Goal: Find specific page/section: Find specific page/section

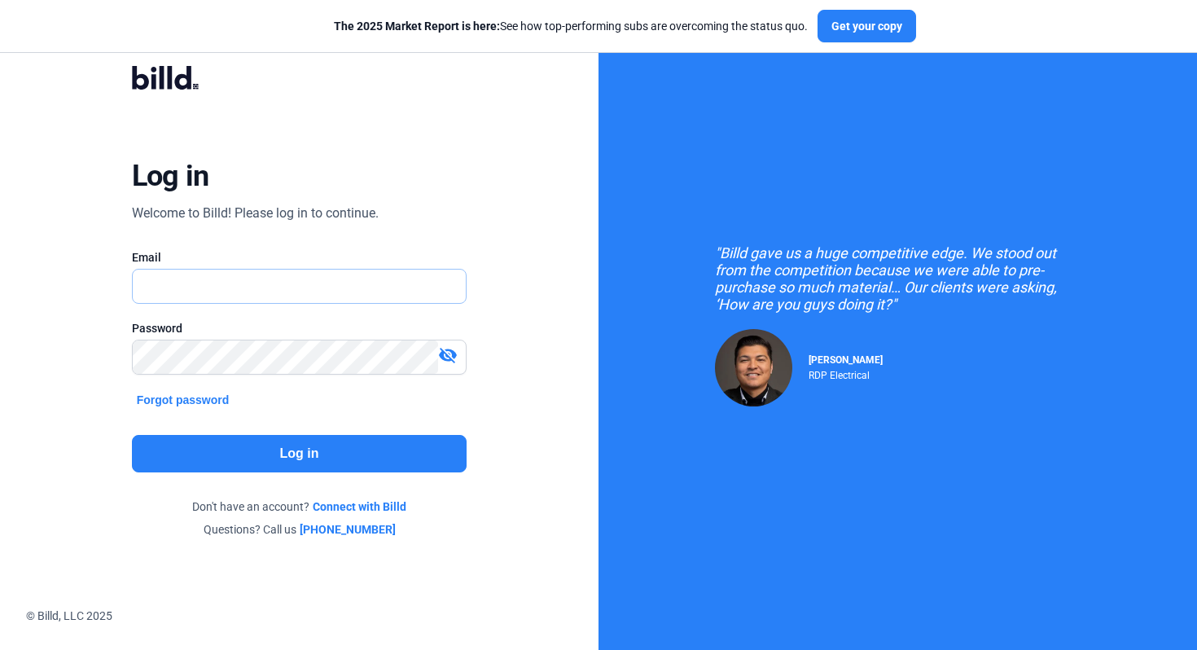
type input "[PERSON_NAME][EMAIL_ADDRESS][DOMAIN_NAME]"
click at [334, 454] on button "Log in" at bounding box center [300, 453] width 336 height 37
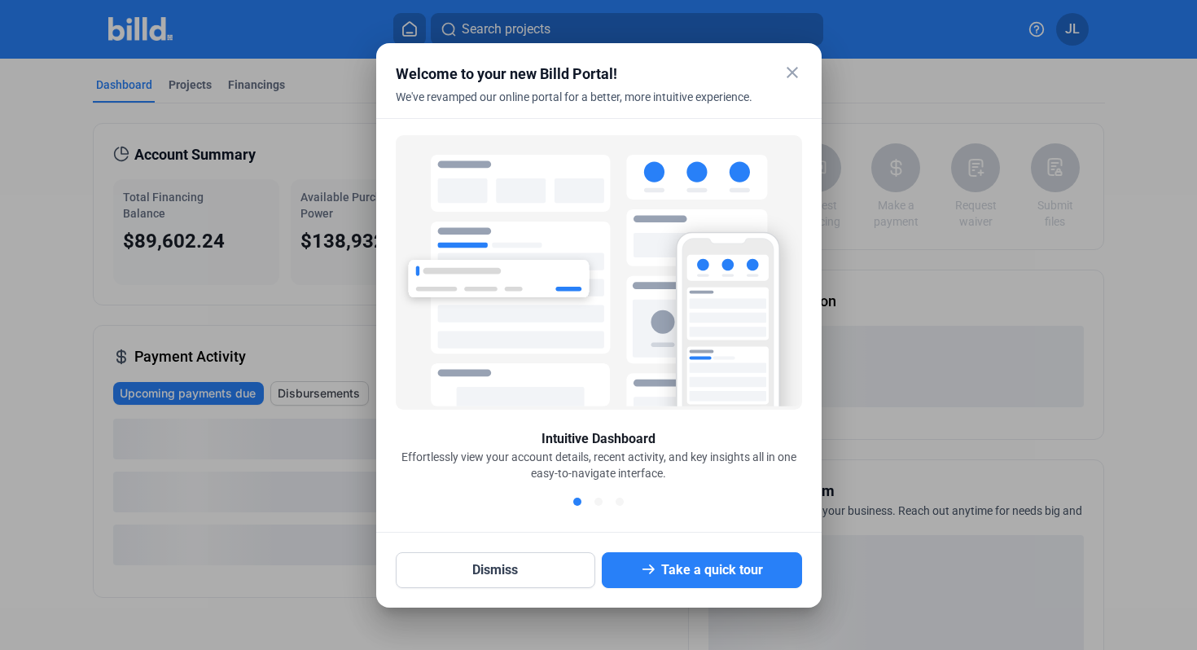
click at [797, 74] on mat-icon "close" at bounding box center [793, 73] width 20 height 20
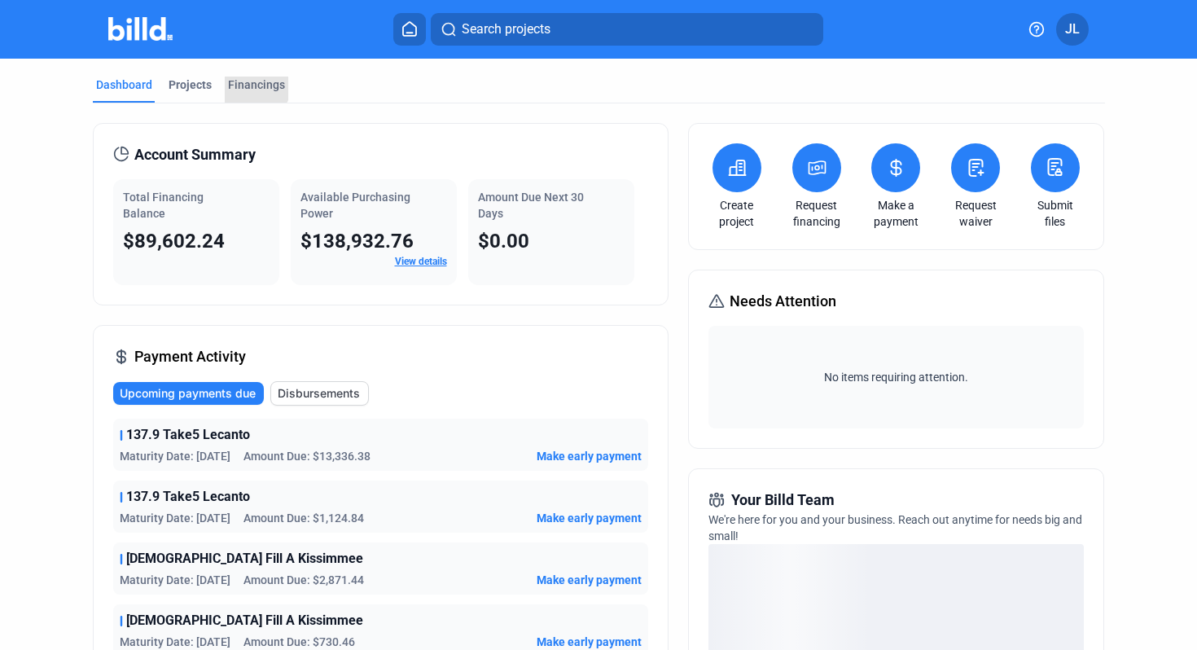
drag, startPoint x: 242, startPoint y: 79, endPoint x: 289, endPoint y: 108, distance: 55.2
click at [242, 79] on div "Financings" at bounding box center [256, 85] width 57 height 16
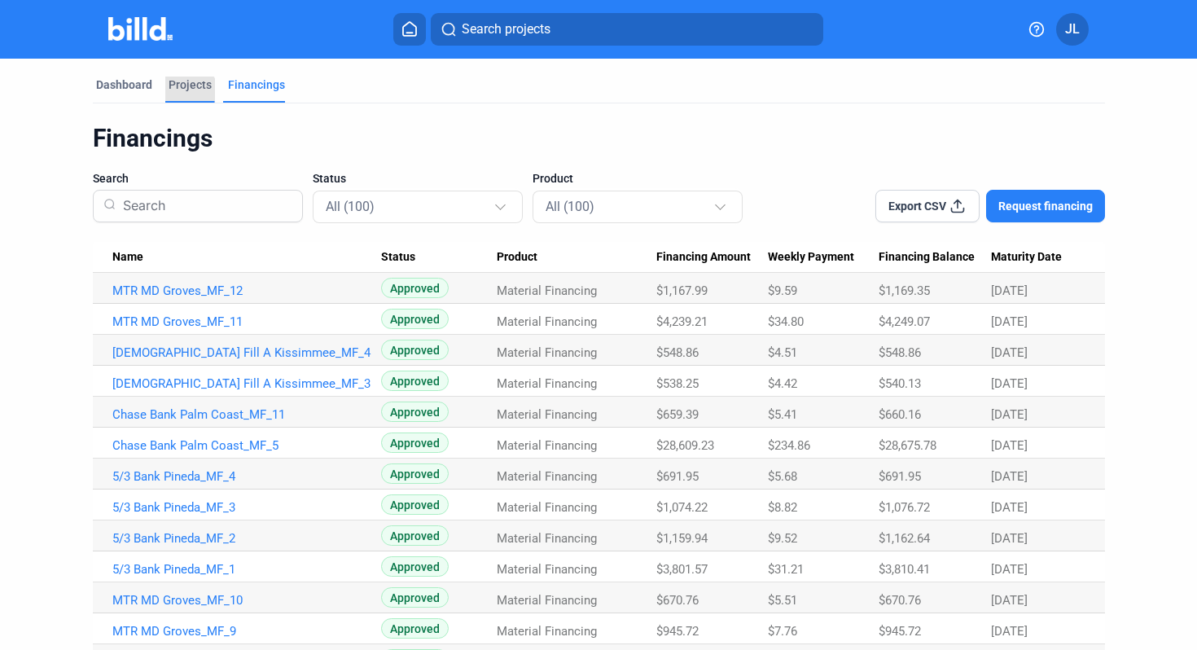
click at [182, 91] on div "Projects" at bounding box center [190, 85] width 43 height 16
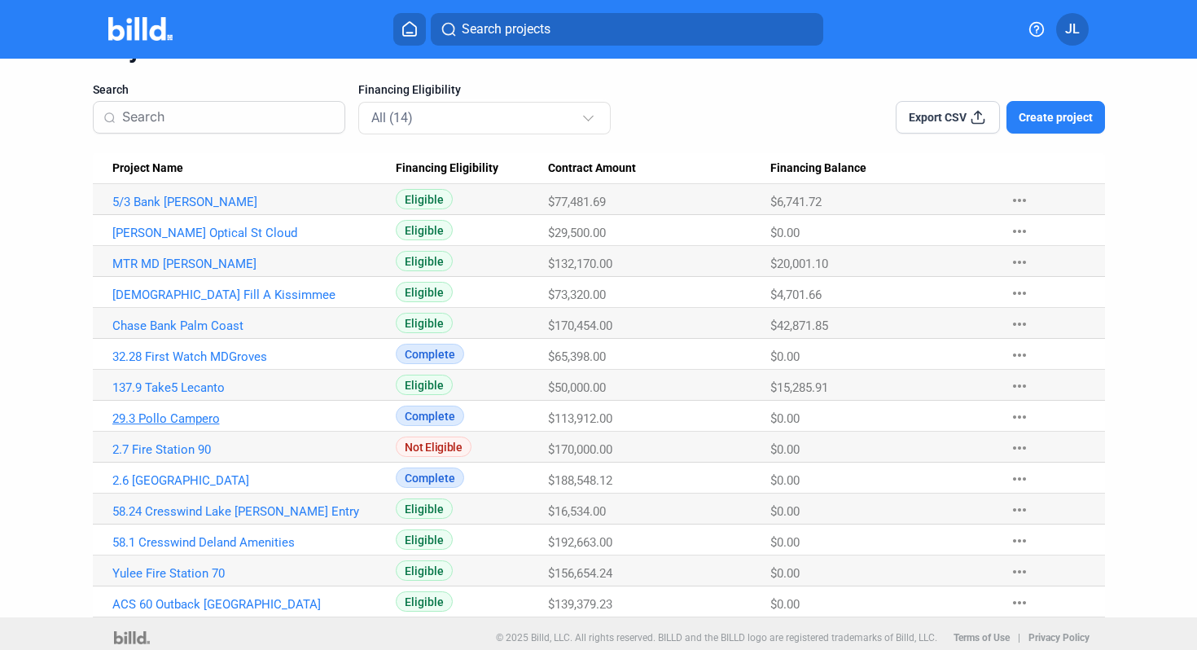
scroll to position [97, 0]
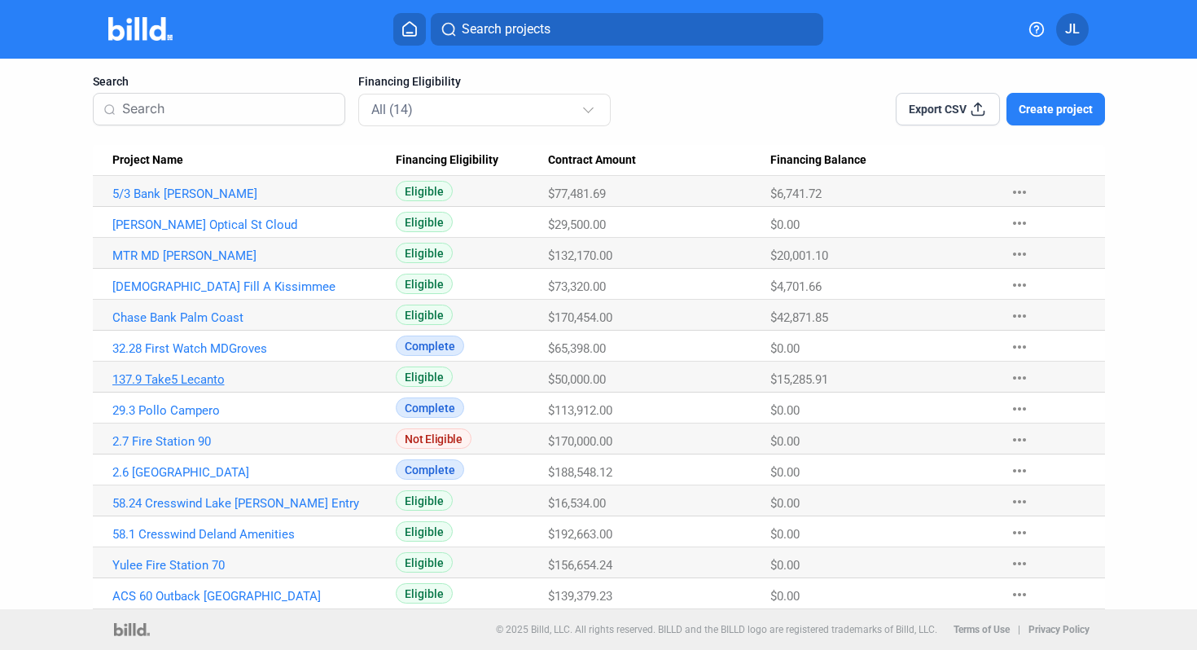
click at [182, 201] on link "137.9 Take5 Lecanto" at bounding box center [246, 194] width 269 height 15
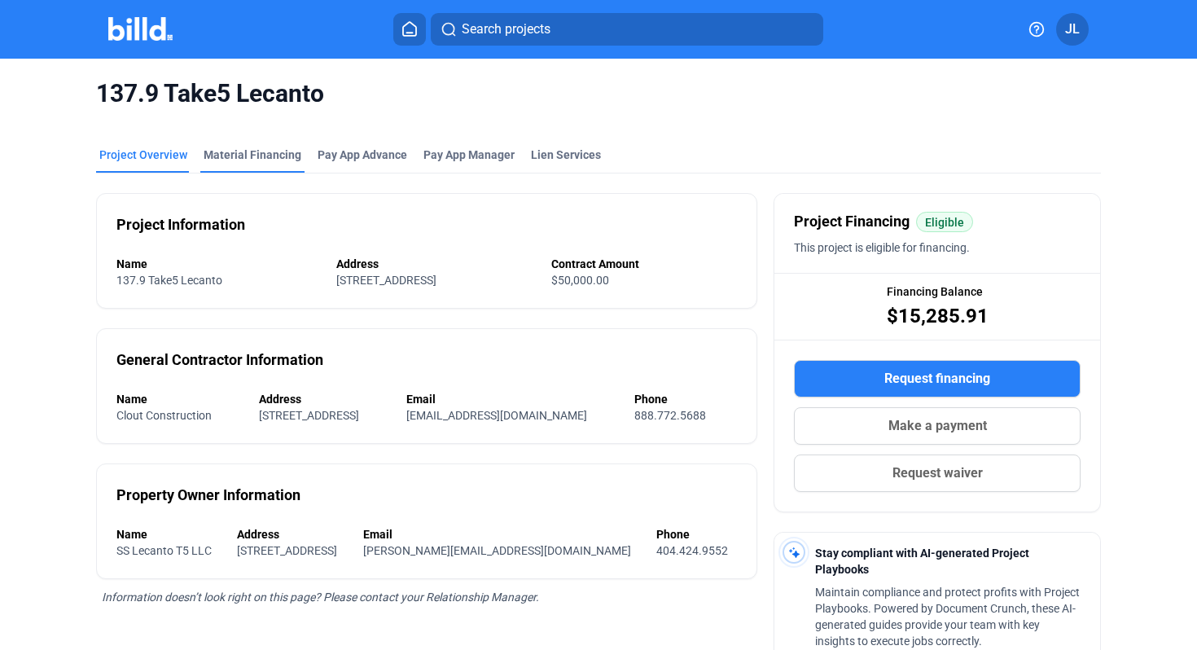
click at [290, 151] on div "Material Financing" at bounding box center [253, 155] width 98 height 16
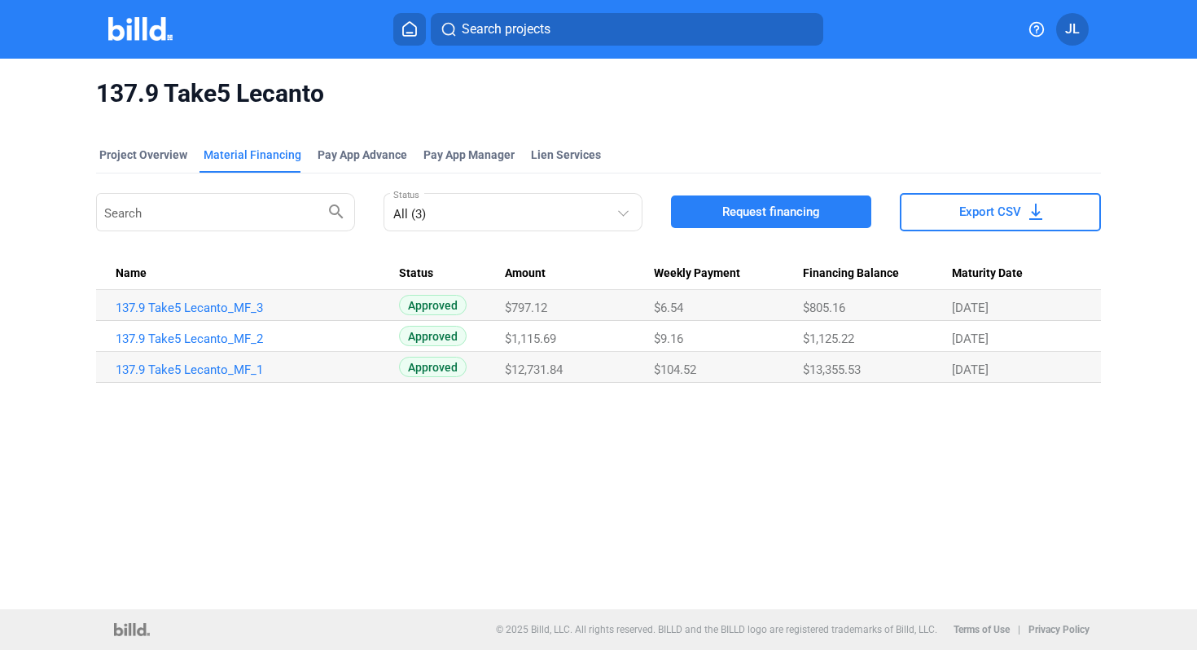
click at [152, 38] on img at bounding box center [140, 29] width 64 height 24
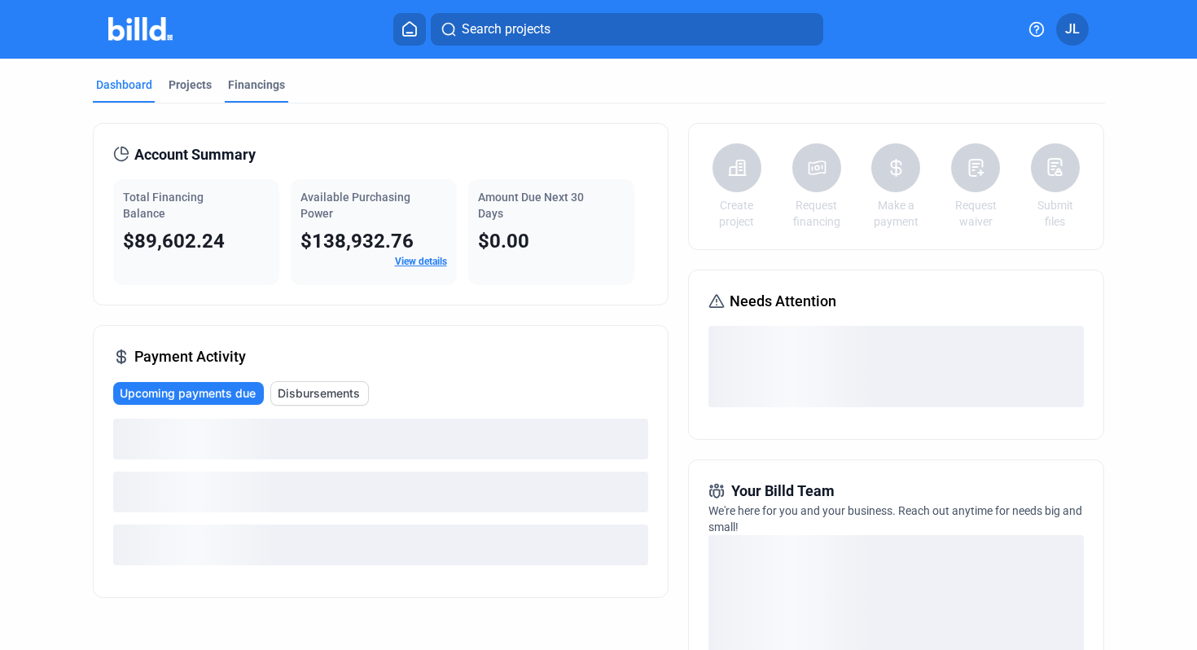
click at [244, 81] on div "Financings" at bounding box center [256, 85] width 57 height 16
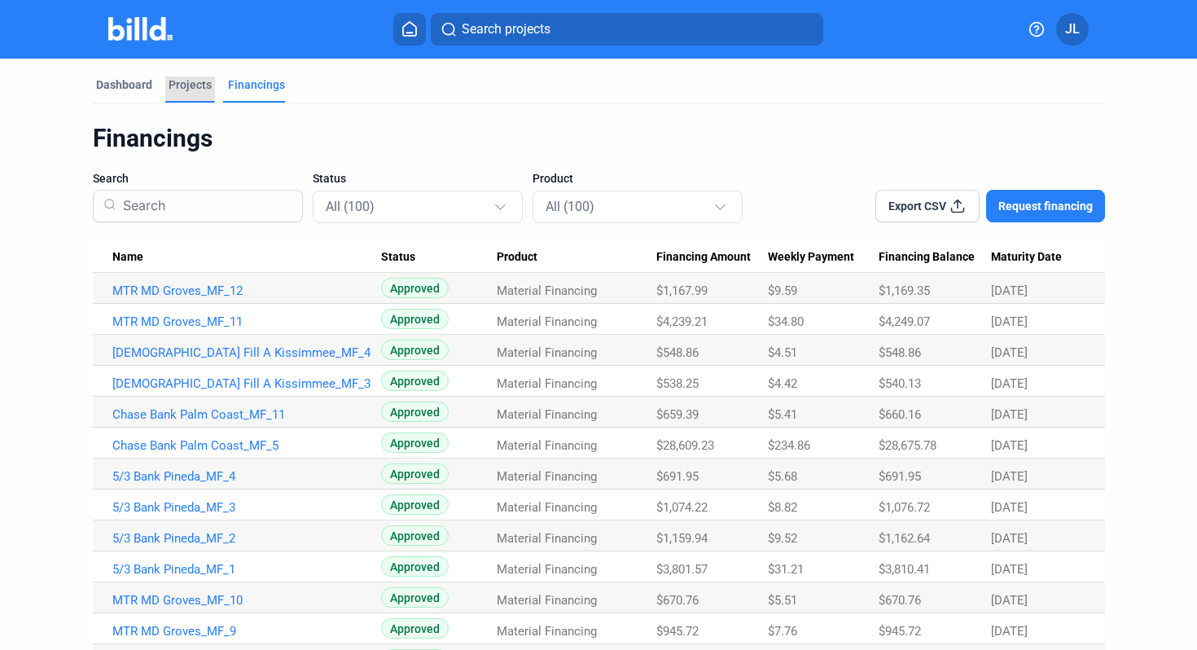
click at [205, 90] on div "Projects" at bounding box center [190, 85] width 43 height 16
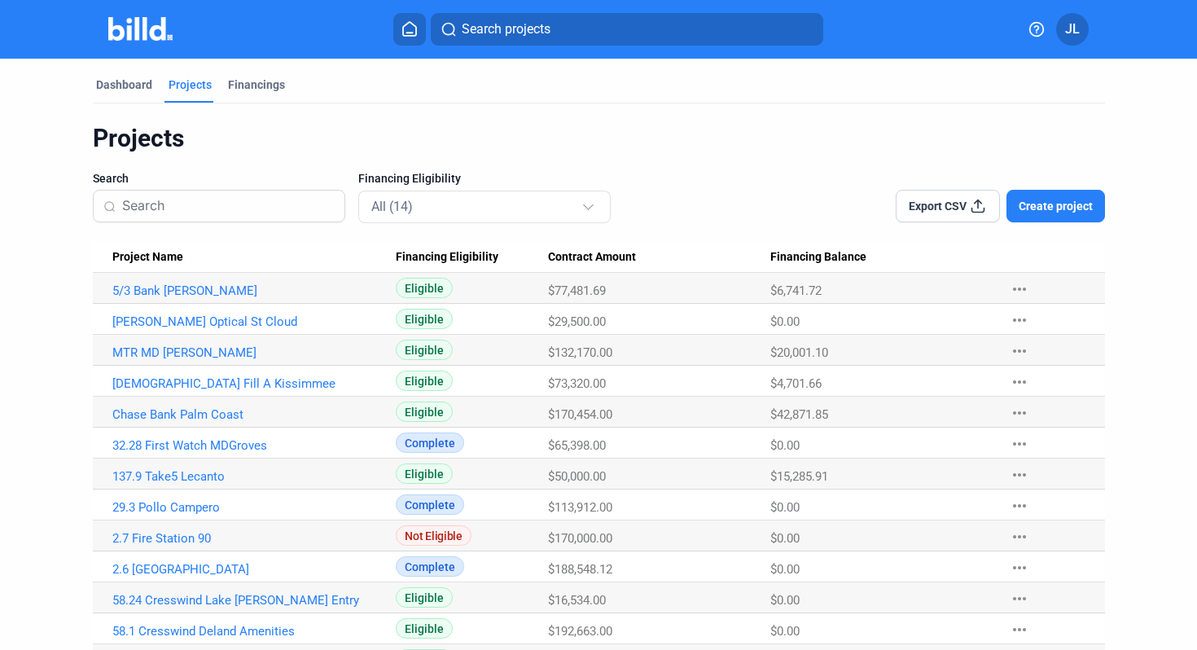
click at [177, 203] on input at bounding box center [228, 206] width 213 height 34
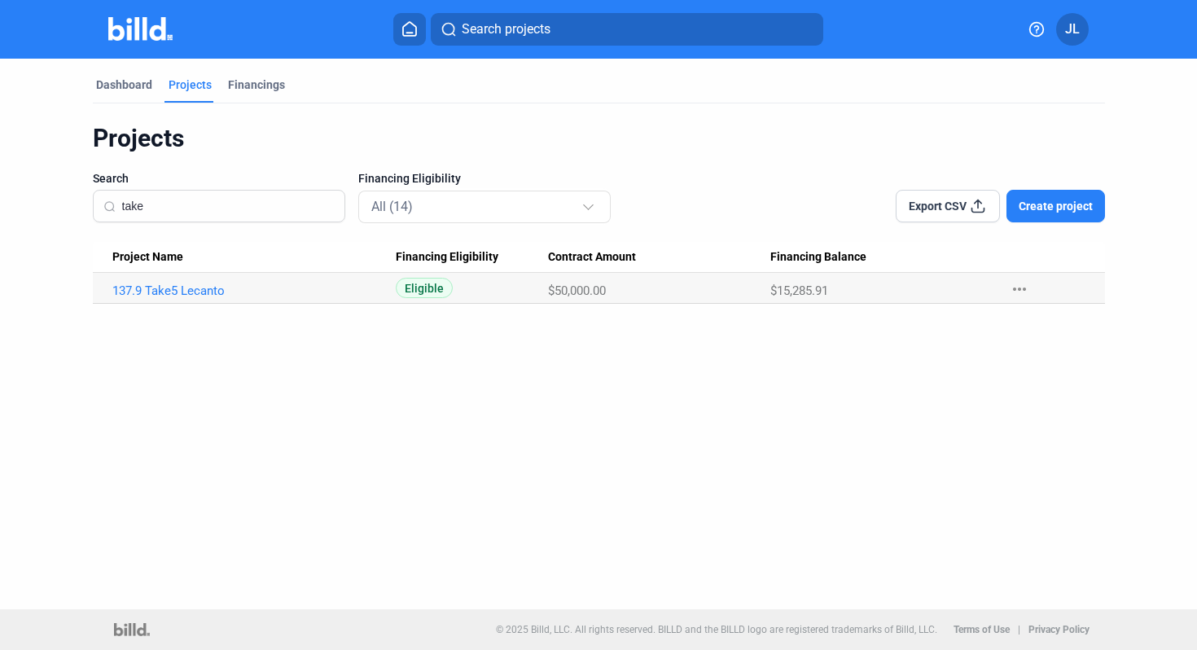
type input "take"
